Goal: Navigation & Orientation: Find specific page/section

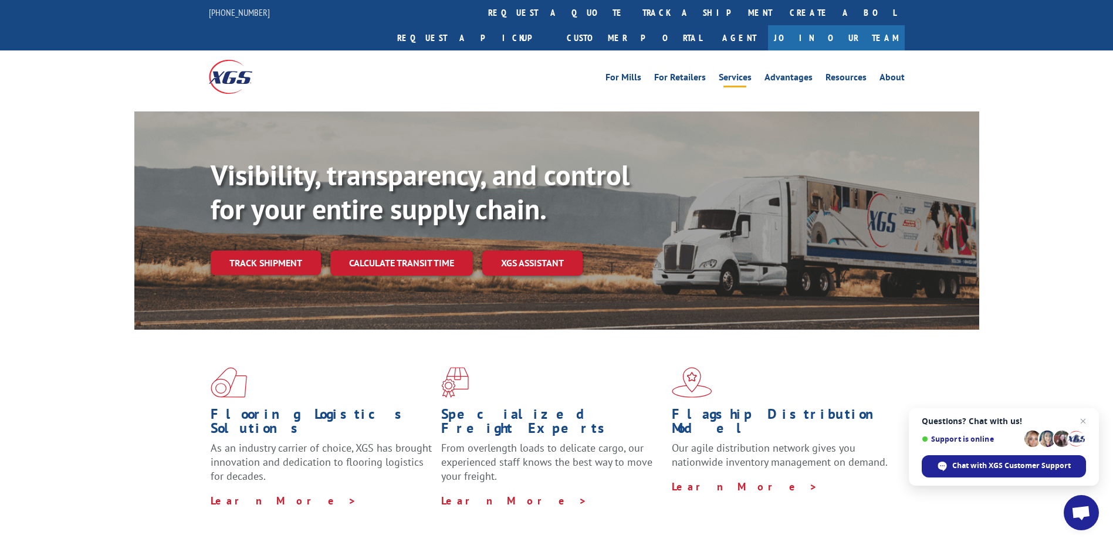
click at [723, 73] on link "Services" at bounding box center [735, 79] width 33 height 13
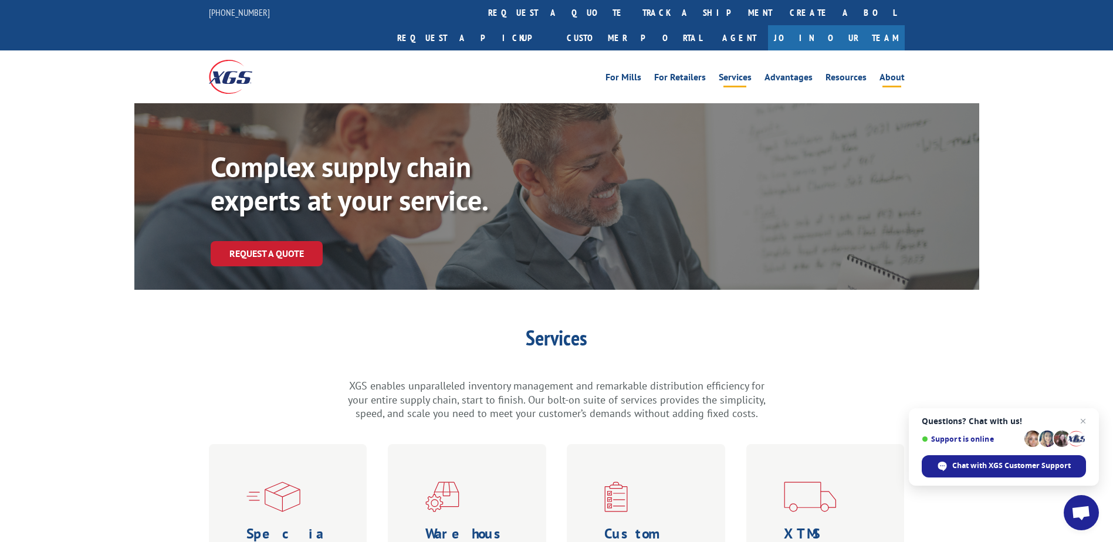
click at [889, 73] on link "About" at bounding box center [891, 79] width 25 height 13
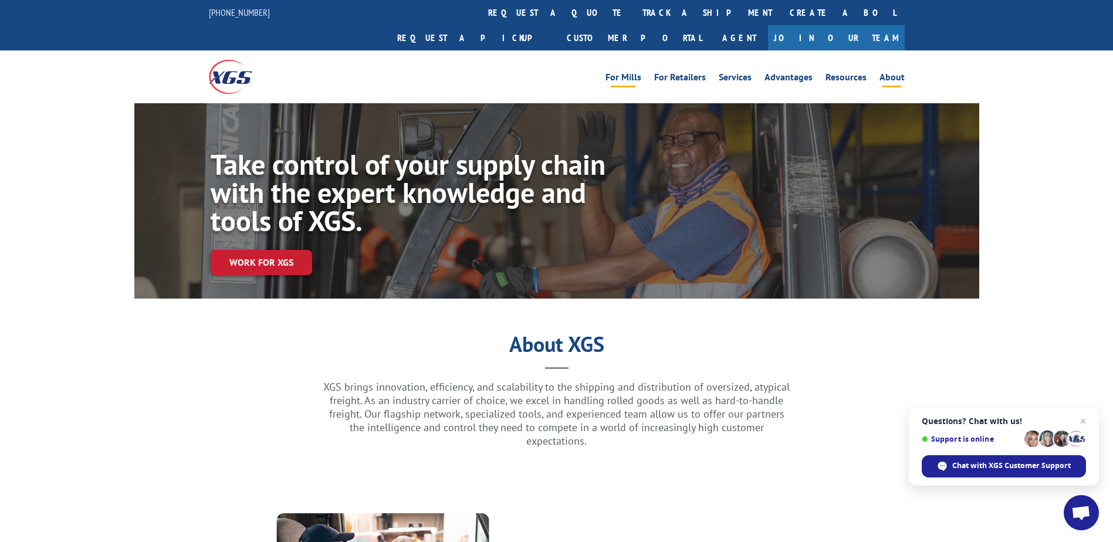
click at [623, 73] on link "For Mills" at bounding box center [623, 79] width 36 height 13
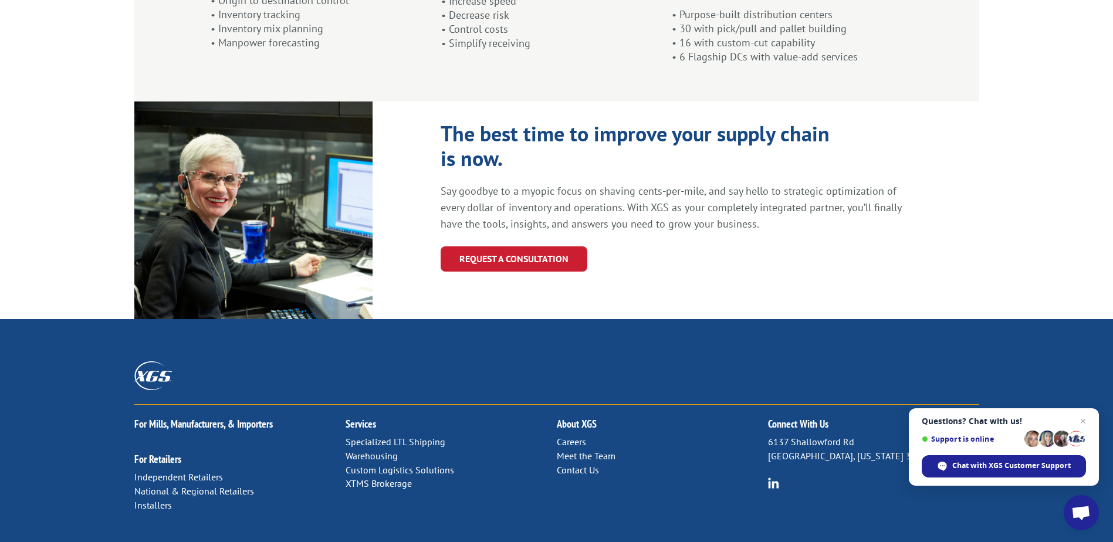
scroll to position [1239, 0]
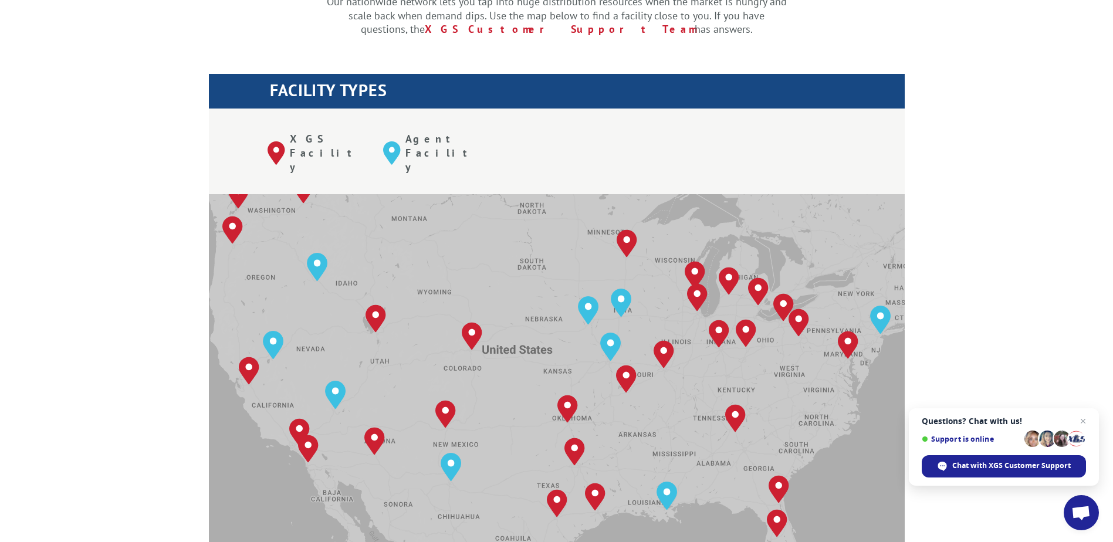
scroll to position [391, 0]
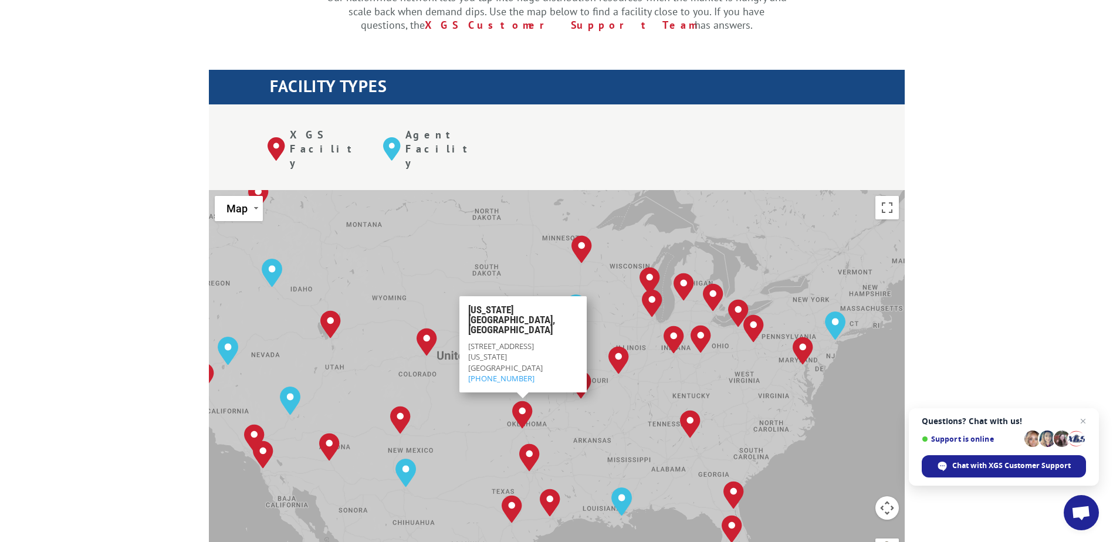
drag, startPoint x: 703, startPoint y: 341, endPoint x: 636, endPoint y: 357, distance: 68.7
click at [636, 357] on div "[GEOGRAPHIC_DATA], [GEOGRAPHIC_DATA] [GEOGRAPHIC_DATA], [GEOGRAPHIC_DATA] [GEOG…" at bounding box center [557, 383] width 696 height 386
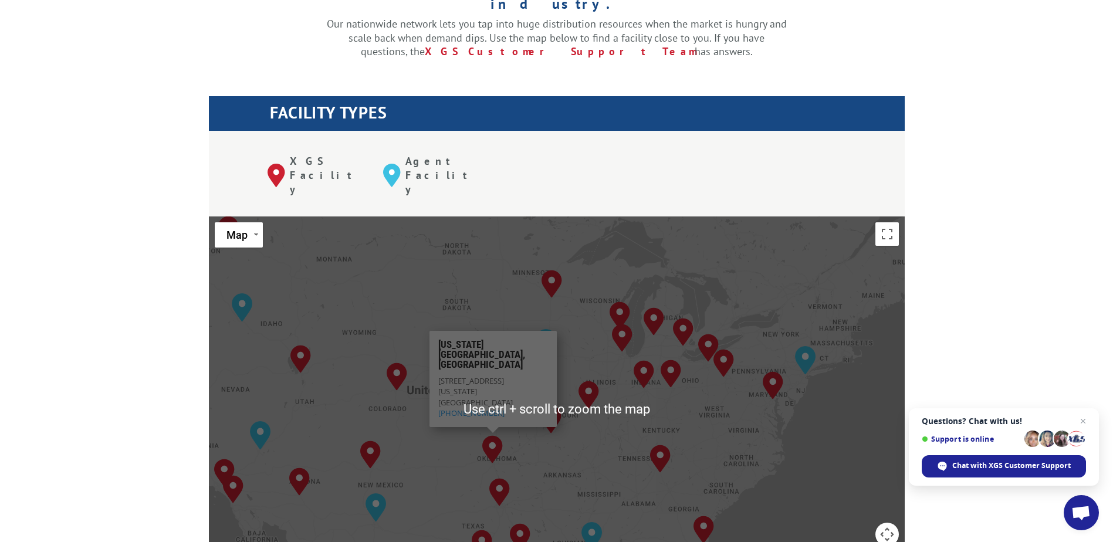
scroll to position [352, 0]
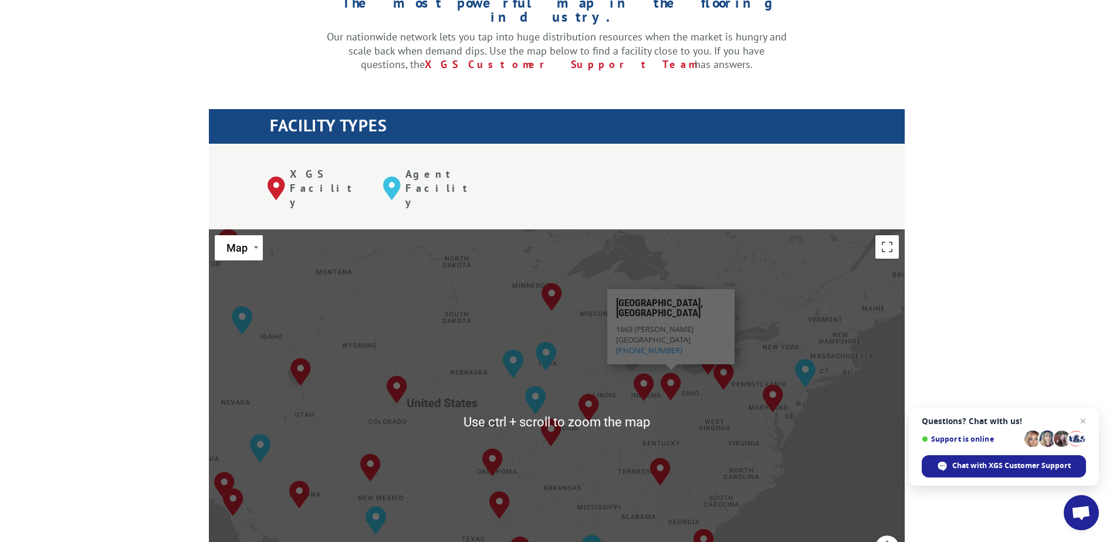
drag, startPoint x: 1029, startPoint y: 343, endPoint x: 1008, endPoint y: 344, distance: 21.1
click at [1008, 344] on div "The most powerful map in the flooring industry. Our nationwide network lets you…" at bounding box center [556, 504] width 1113 height 1093
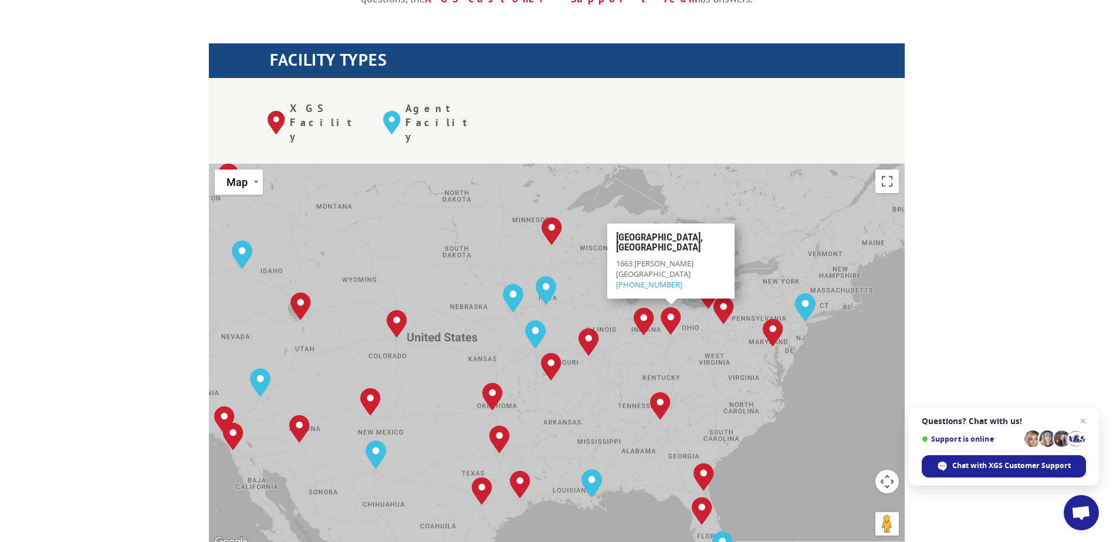
scroll to position [430, 0]
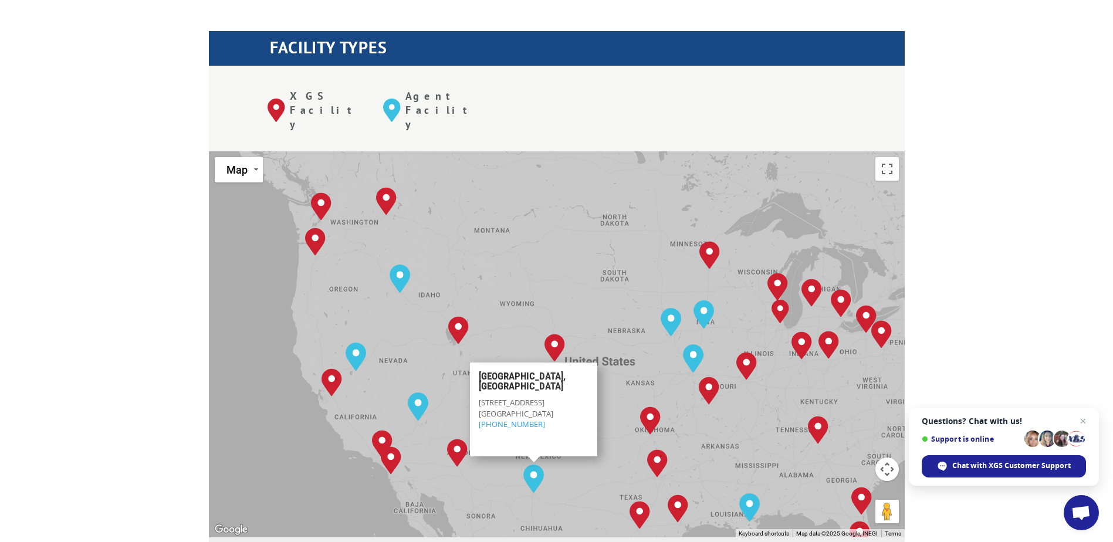
drag, startPoint x: 449, startPoint y: 348, endPoint x: 605, endPoint y: 385, distance: 160.3
click at [605, 385] on div "[GEOGRAPHIC_DATA], [GEOGRAPHIC_DATA] [GEOGRAPHIC_DATA], [GEOGRAPHIC_DATA] [GEOG…" at bounding box center [557, 344] width 696 height 386
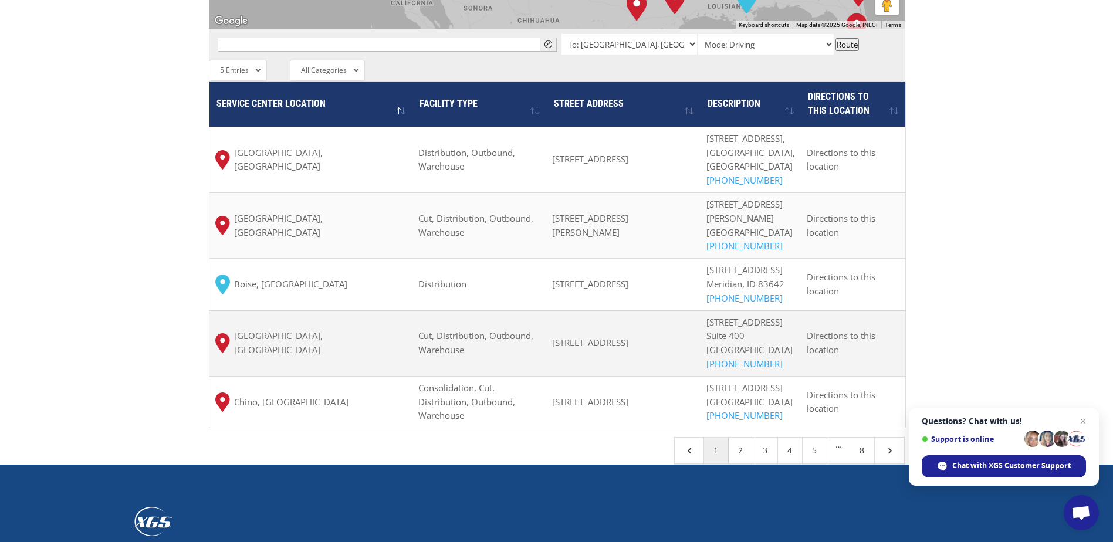
scroll to position [978, 0]
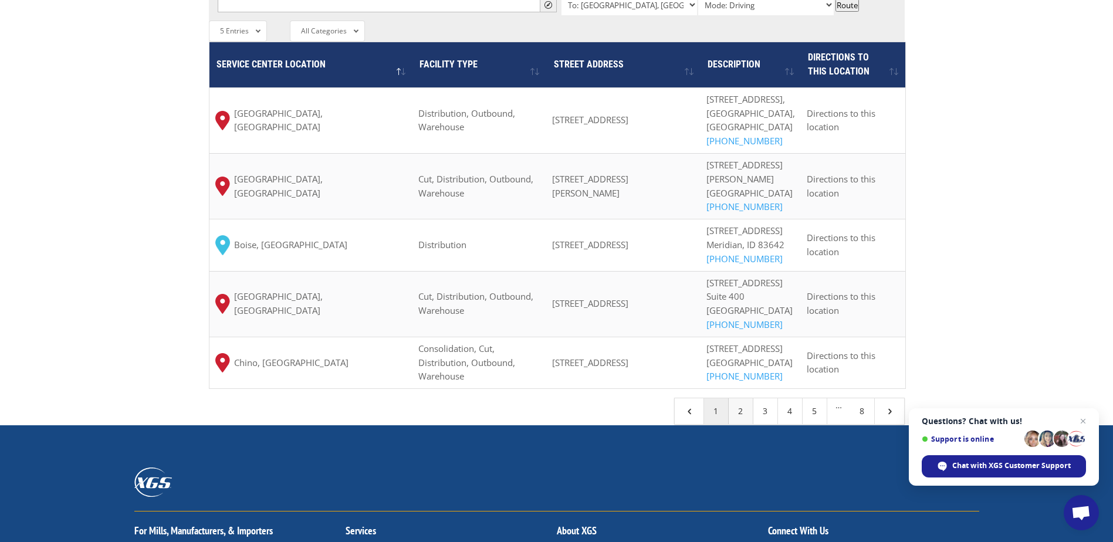
click at [736, 424] on link "2" at bounding box center [741, 411] width 25 height 26
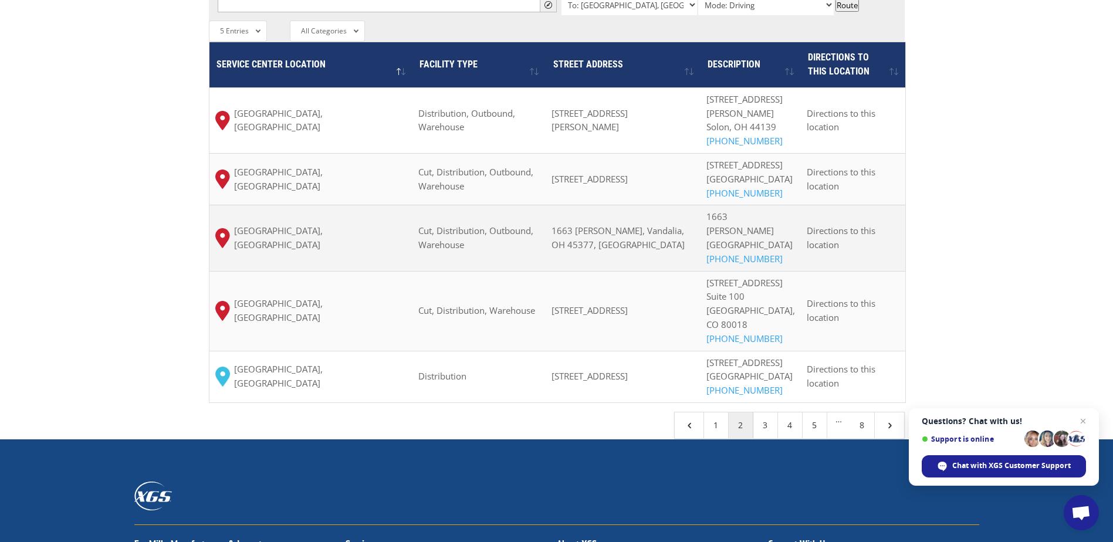
click at [272, 224] on span "[GEOGRAPHIC_DATA], [GEOGRAPHIC_DATA]" at bounding box center [320, 238] width 172 height 28
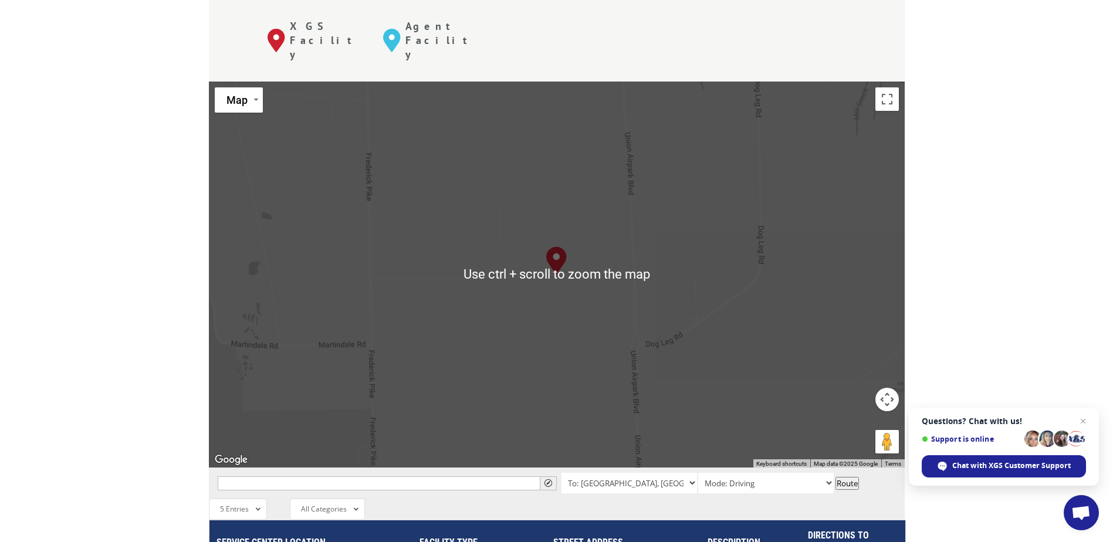
scroll to position [509, 0]
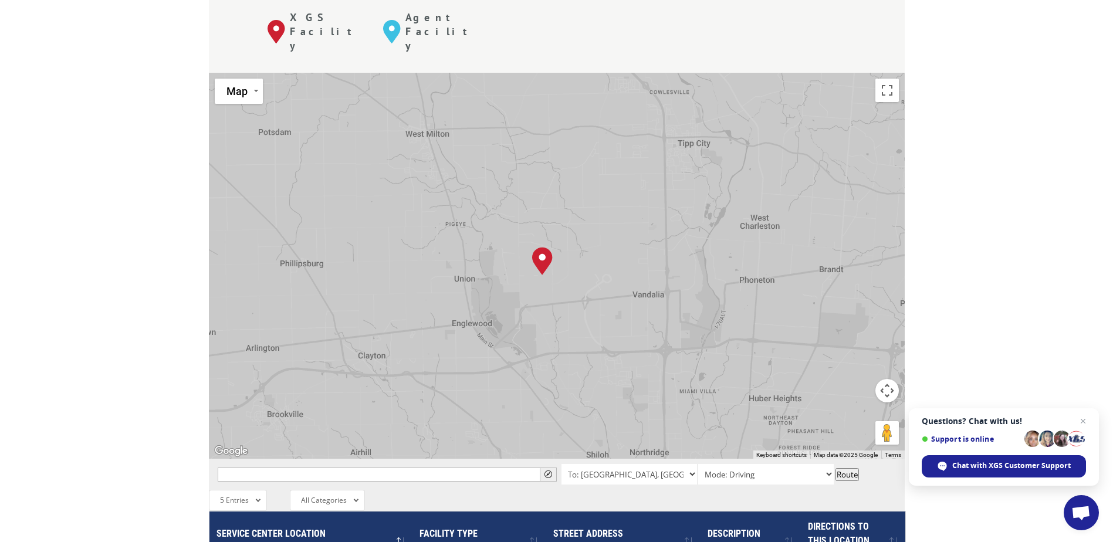
drag, startPoint x: 544, startPoint y: 299, endPoint x: 543, endPoint y: 236, distance: 62.8
click at [543, 236] on div "[GEOGRAPHIC_DATA], [GEOGRAPHIC_DATA] [GEOGRAPHIC_DATA], [GEOGRAPHIC_DATA] [GEOG…" at bounding box center [557, 266] width 696 height 386
